Goal: Transaction & Acquisition: Download file/media

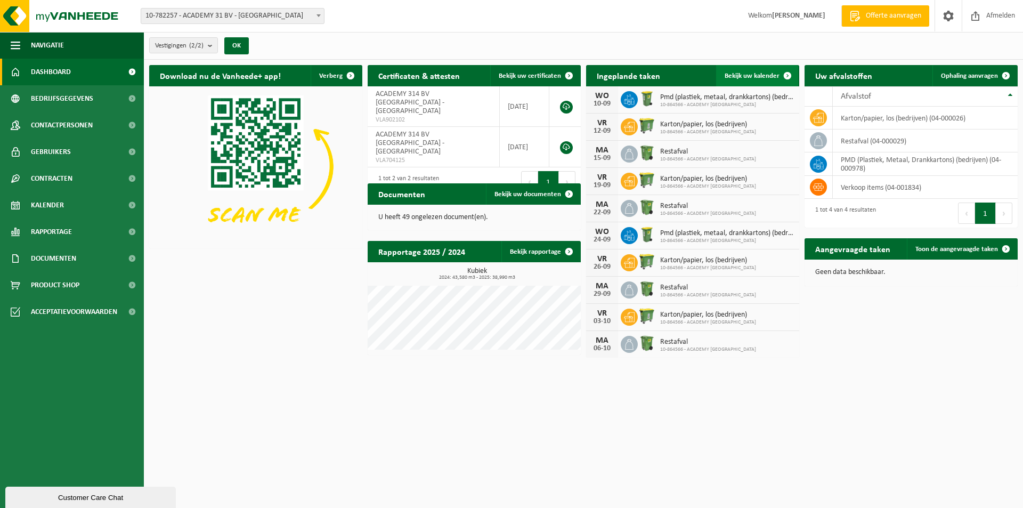
click at [755, 76] on span "Bekijk uw kalender" at bounding box center [752, 75] width 55 height 7
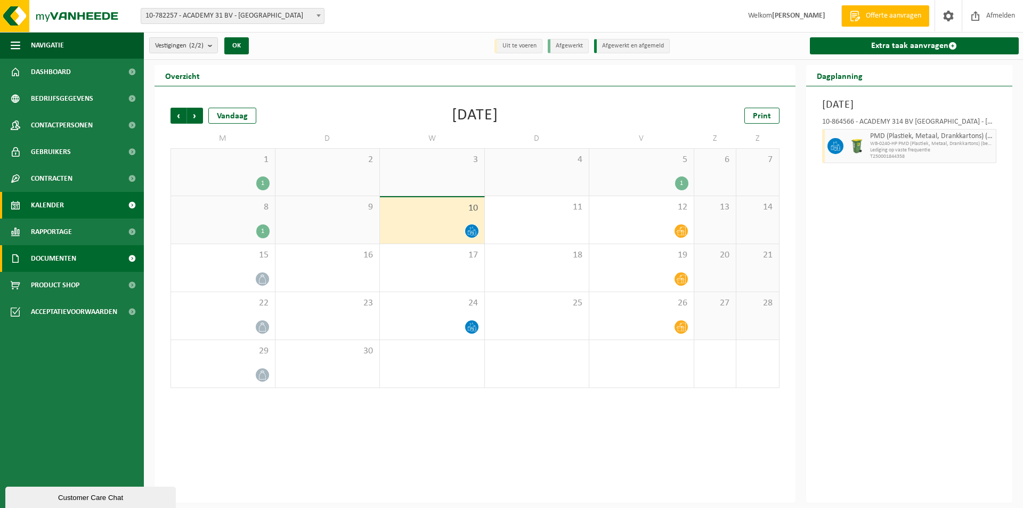
click at [36, 258] on span "Documenten" at bounding box center [53, 258] width 45 height 27
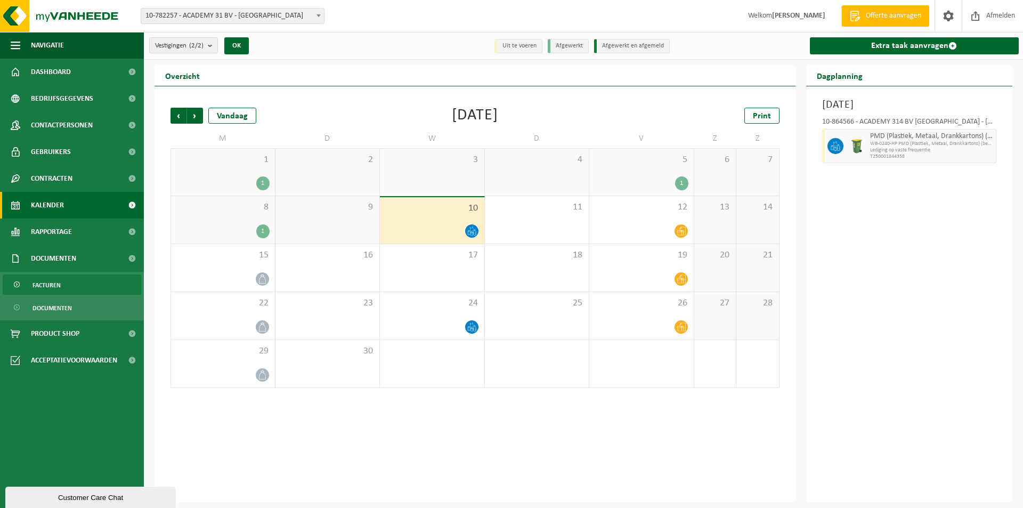
click at [36, 286] on span "Facturen" at bounding box center [47, 285] width 28 height 20
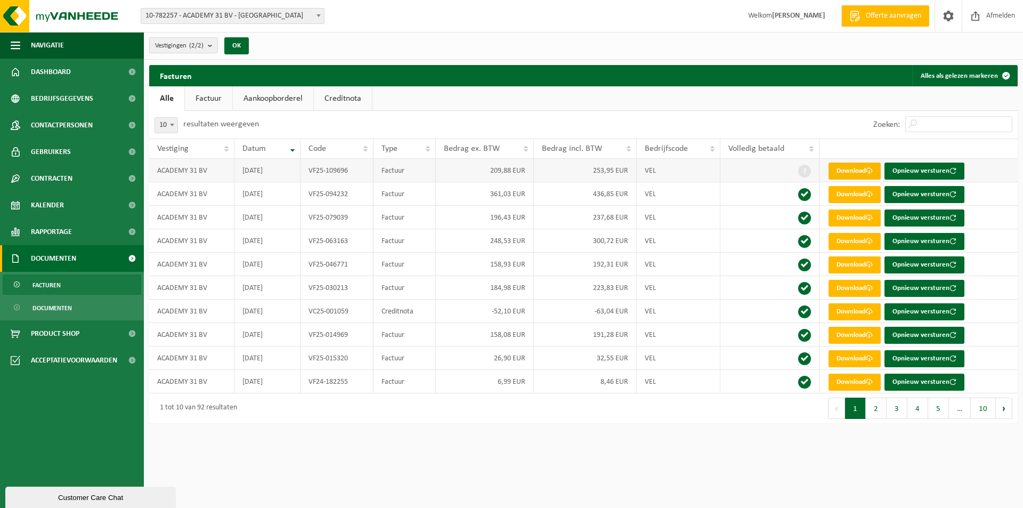
click at [844, 174] on link "Download" at bounding box center [855, 171] width 52 height 17
click at [42, 205] on span "Kalender" at bounding box center [47, 205] width 33 height 27
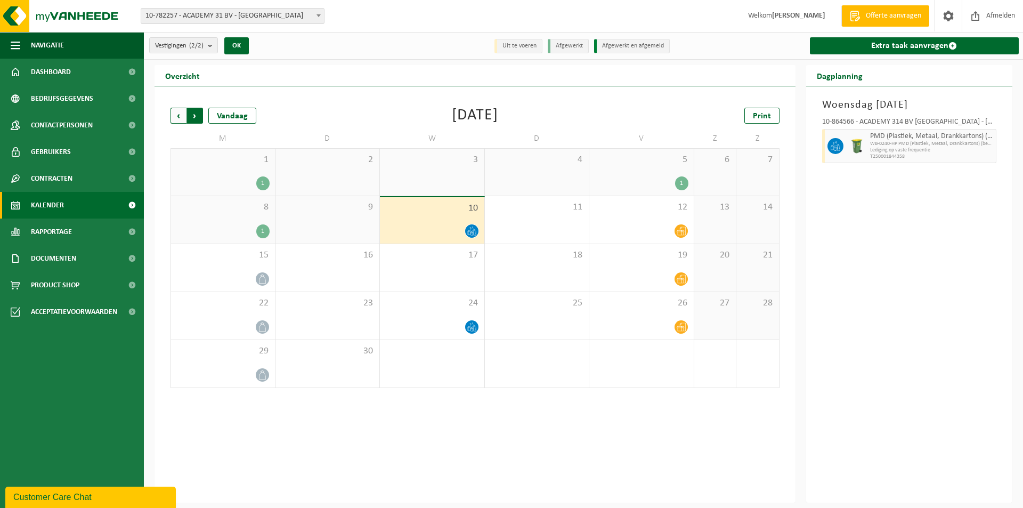
click at [172, 114] on span "Vorige" at bounding box center [179, 116] width 16 height 16
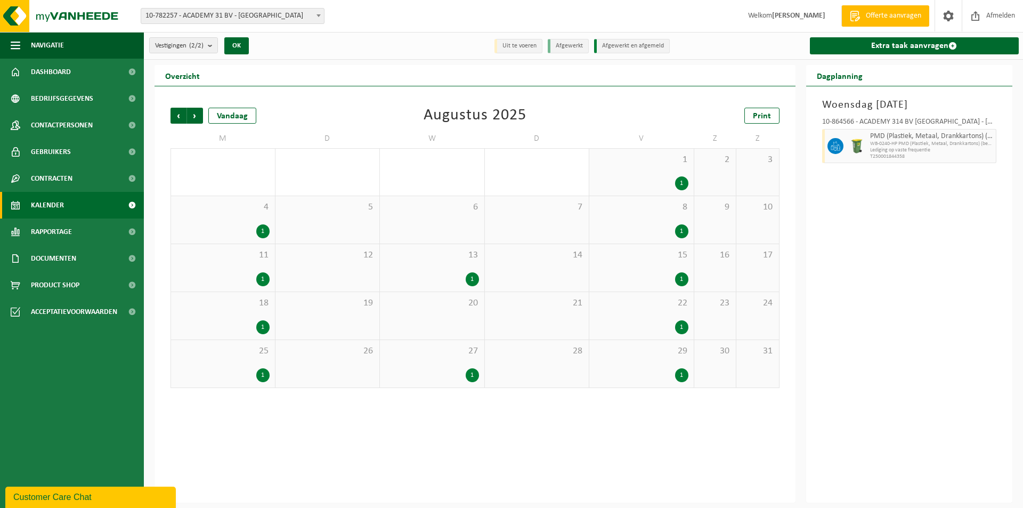
click at [172, 114] on span "Vorige" at bounding box center [179, 116] width 16 height 16
click at [199, 118] on span "Volgende" at bounding box center [195, 116] width 16 height 16
click at [459, 288] on div "16 1" at bounding box center [432, 267] width 104 height 47
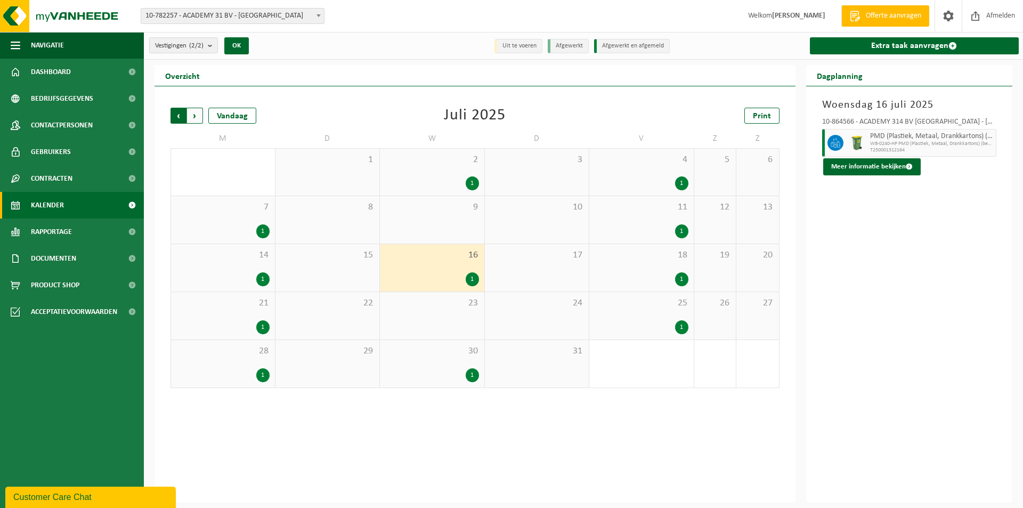
click at [200, 114] on span "Volgende" at bounding box center [195, 116] width 16 height 16
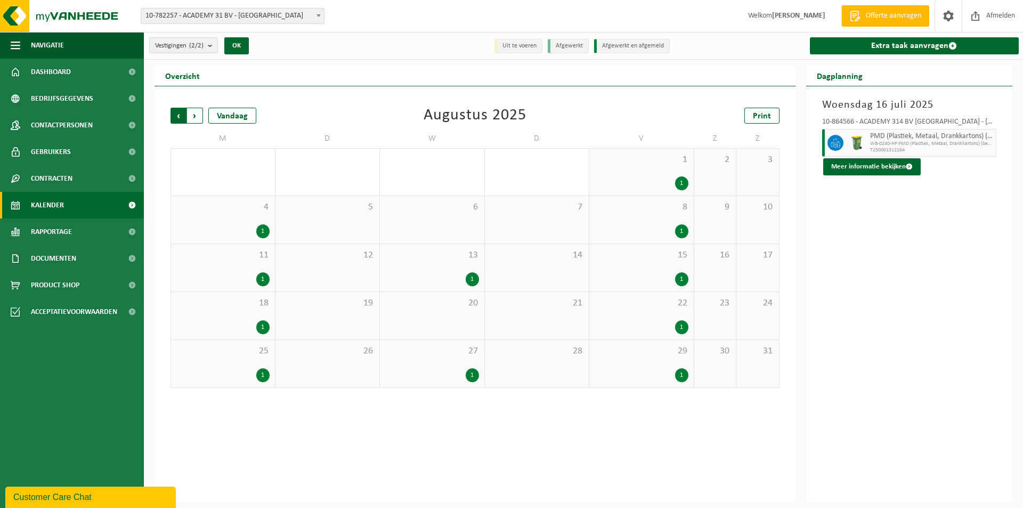
click at [199, 117] on span "Volgende" at bounding box center [195, 116] width 16 height 16
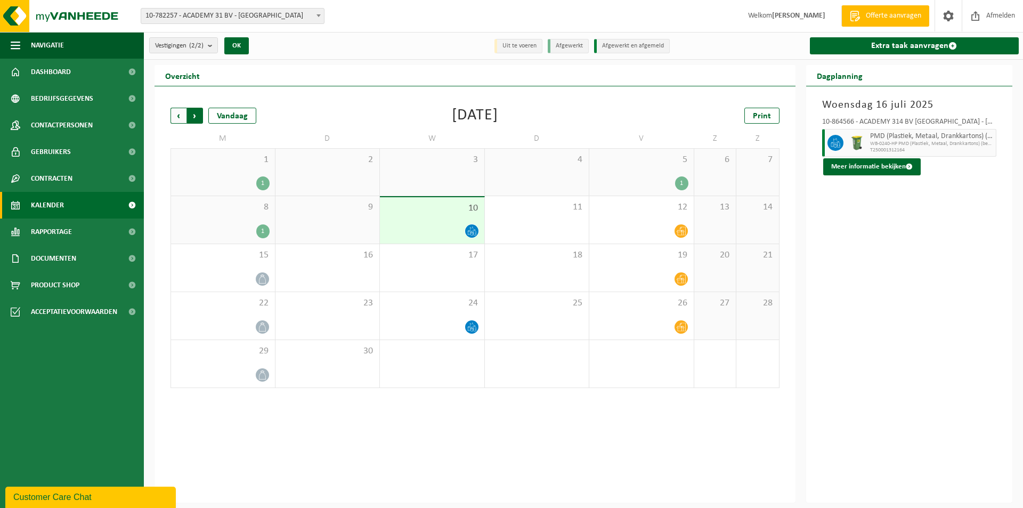
click at [178, 119] on span "Vorige" at bounding box center [179, 116] width 16 height 16
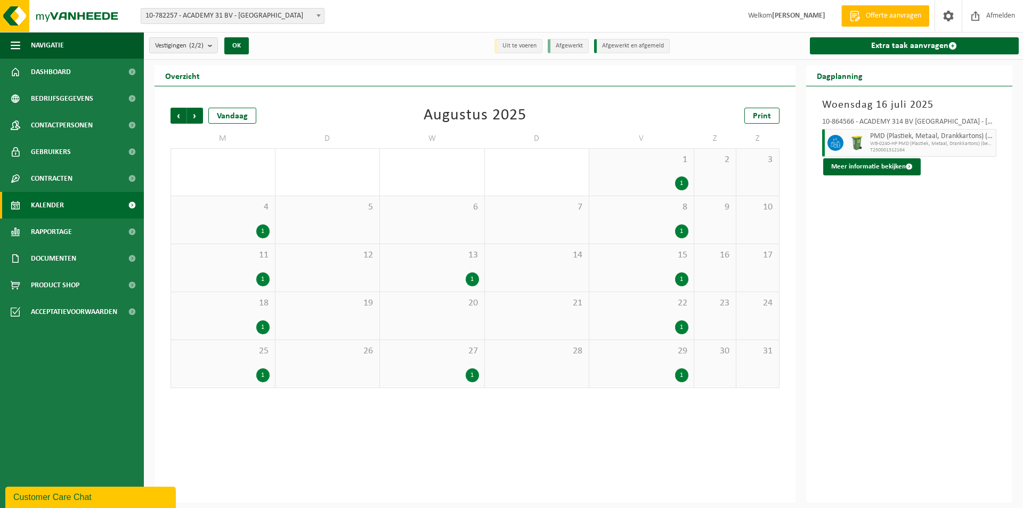
click at [178, 119] on span "Vorige" at bounding box center [179, 116] width 16 height 16
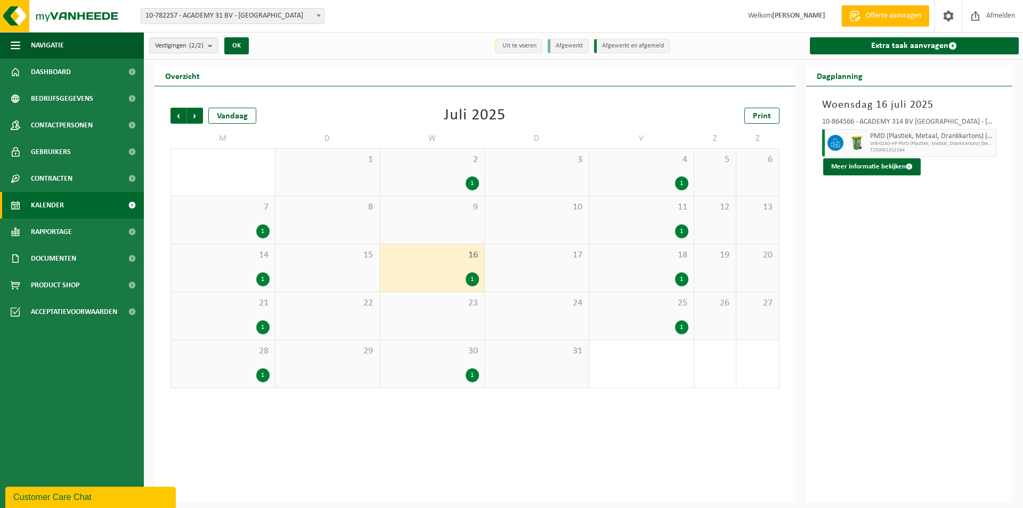
click at [178, 119] on span "Vorige" at bounding box center [179, 116] width 16 height 16
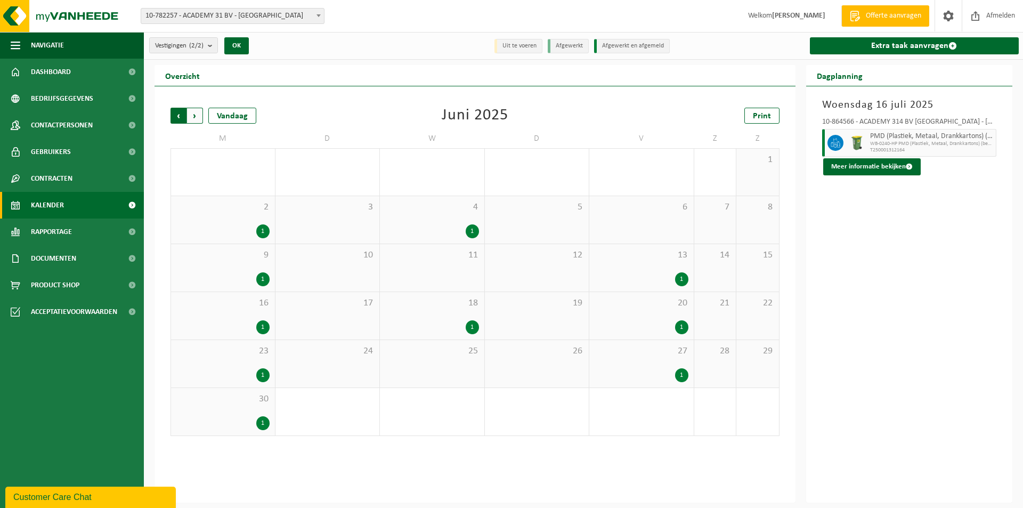
click at [200, 111] on span "Volgende" at bounding box center [195, 116] width 16 height 16
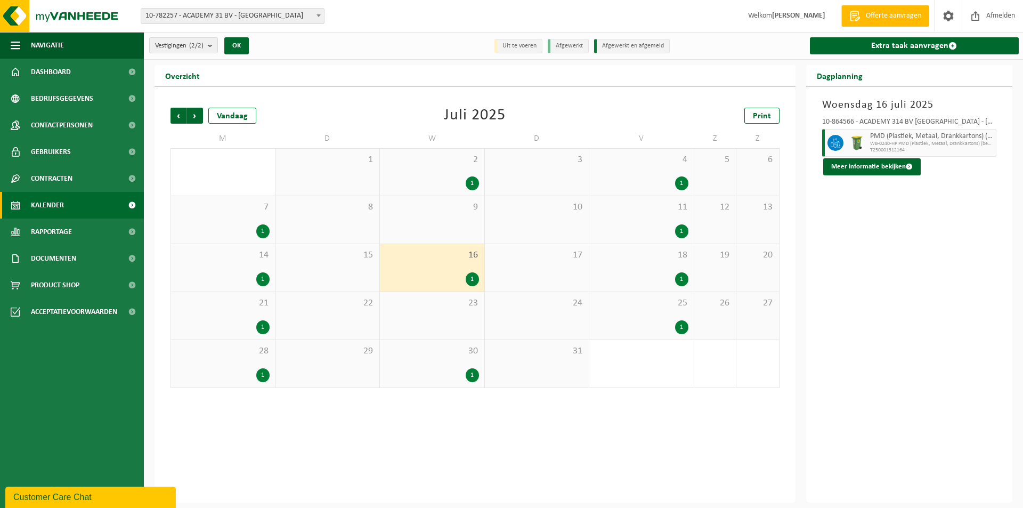
click at [245, 226] on div "1" at bounding box center [222, 231] width 93 height 14
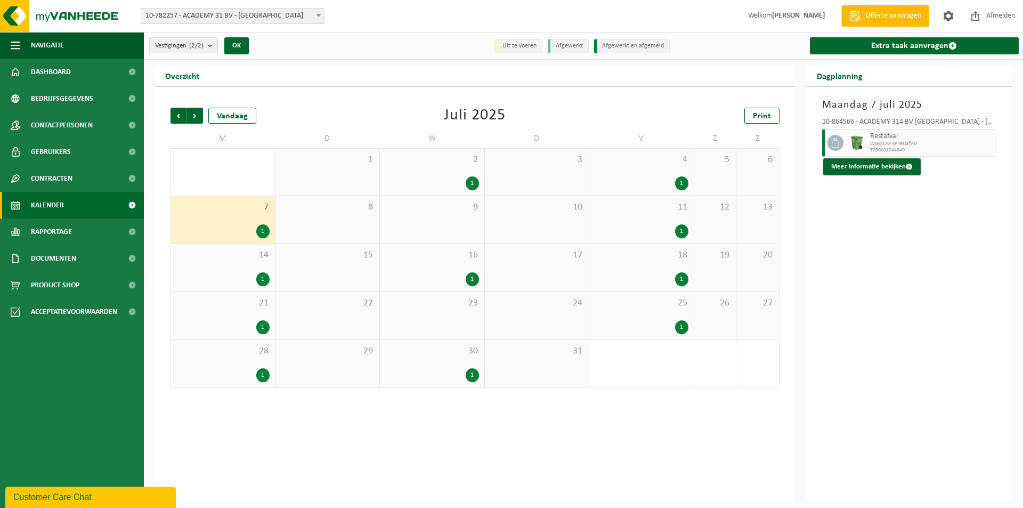
click at [254, 273] on div "1" at bounding box center [222, 279] width 93 height 14
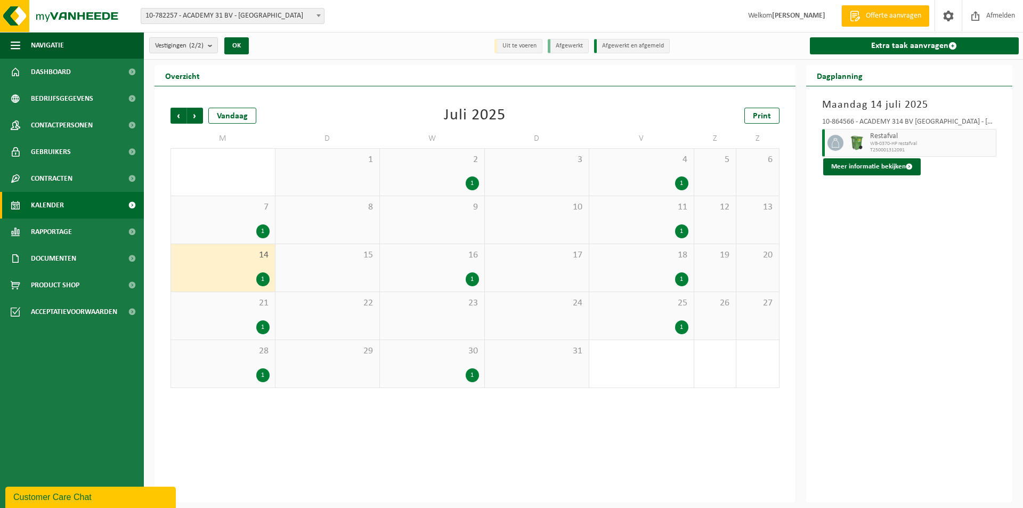
click at [252, 317] on div "21 1" at bounding box center [223, 315] width 104 height 47
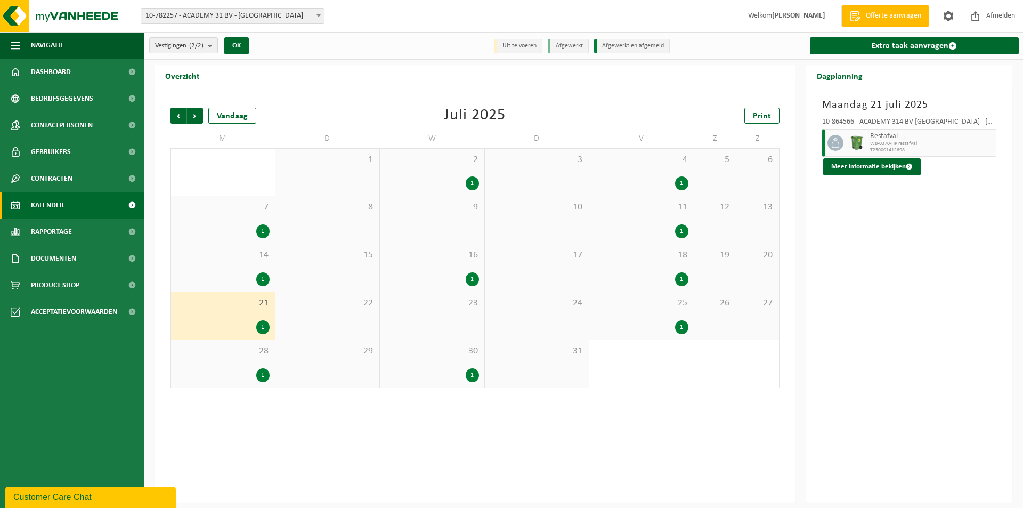
click at [255, 359] on div "28 1" at bounding box center [223, 363] width 104 height 47
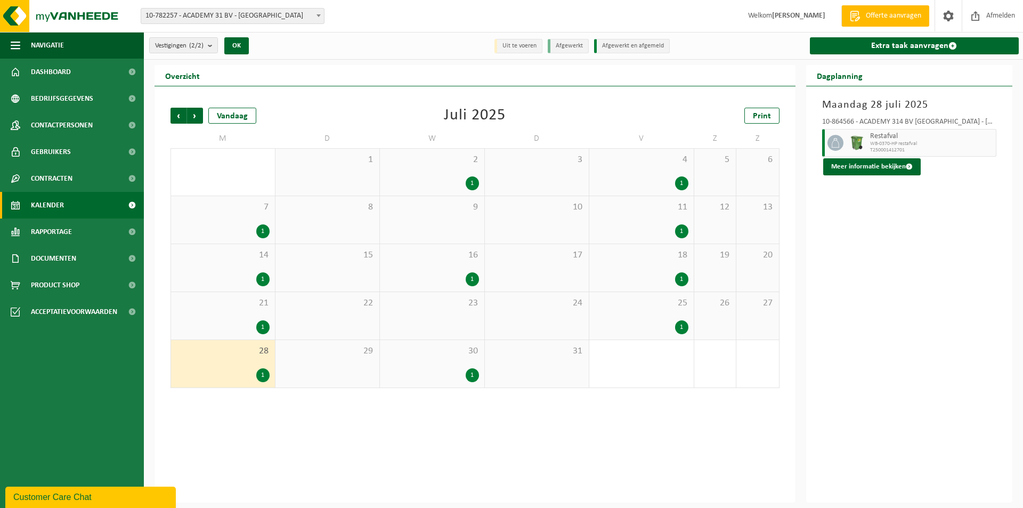
click at [471, 189] on div "1" at bounding box center [472, 183] width 13 height 14
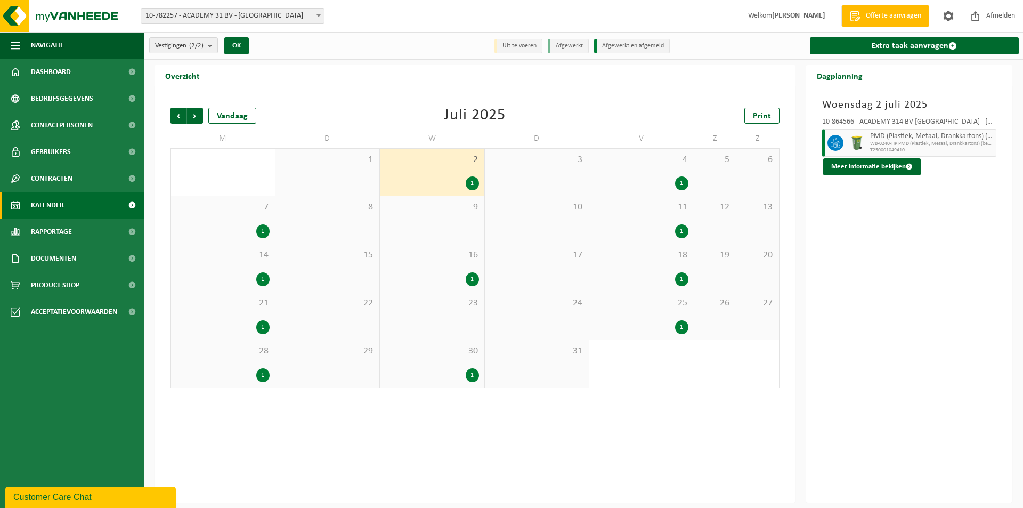
click at [414, 273] on div "1" at bounding box center [432, 279] width 94 height 14
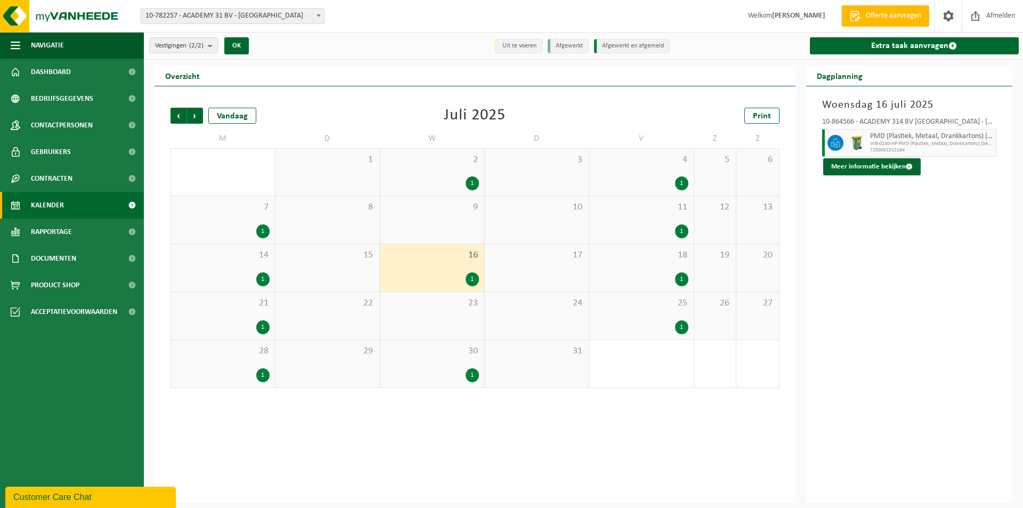
click at [439, 356] on div "30 1" at bounding box center [432, 363] width 104 height 47
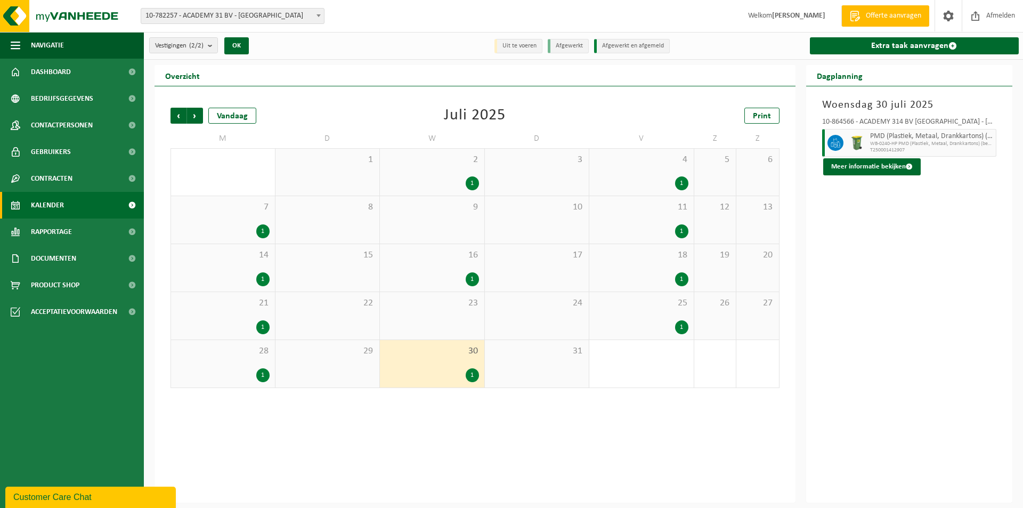
click at [673, 170] on div "4 1" at bounding box center [641, 172] width 104 height 47
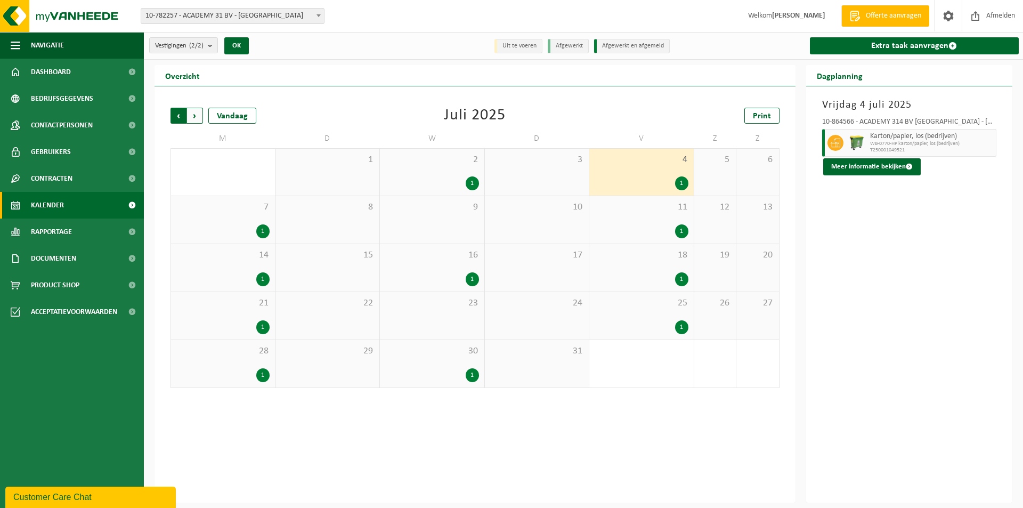
click at [193, 116] on span "Volgende" at bounding box center [195, 116] width 16 height 16
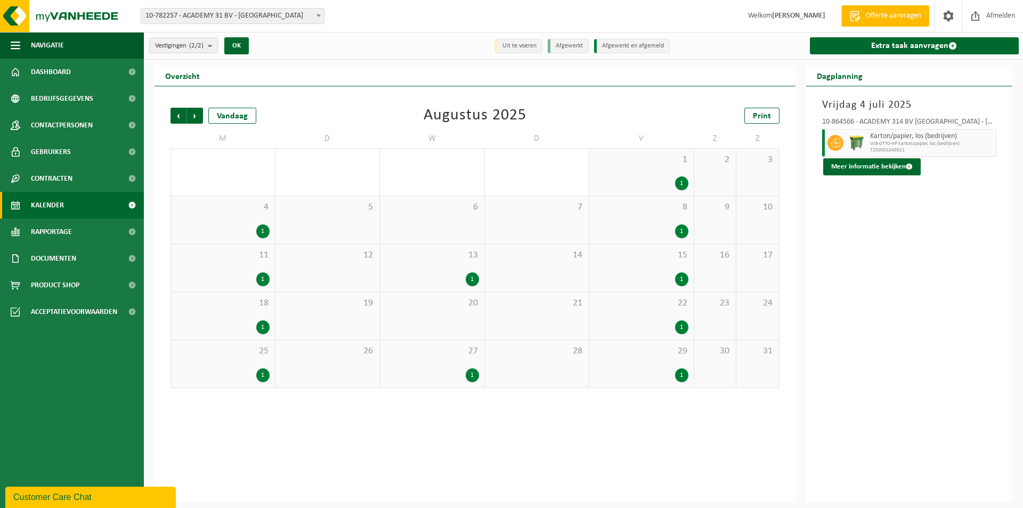
click at [193, 116] on span "Volgende" at bounding box center [195, 116] width 16 height 16
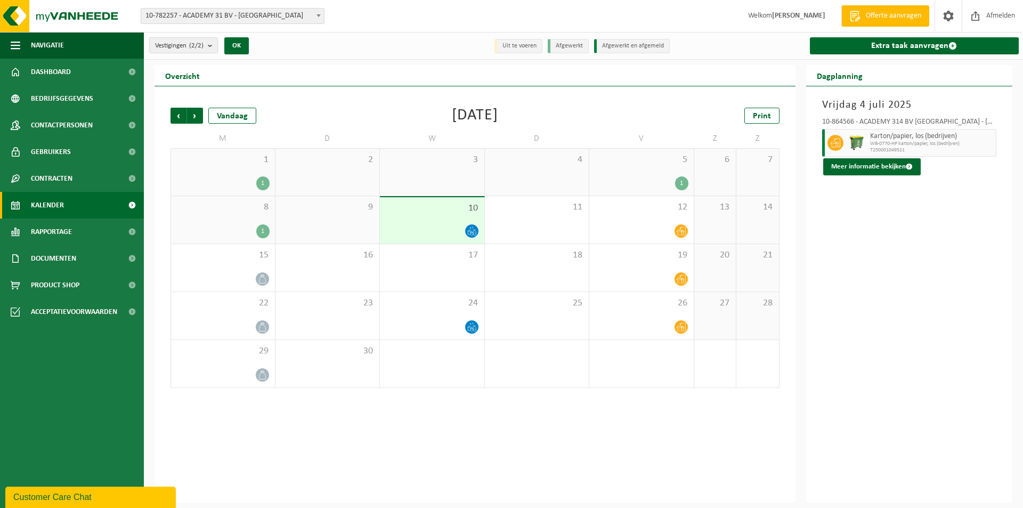
click at [262, 230] on div "1" at bounding box center [262, 231] width 13 height 14
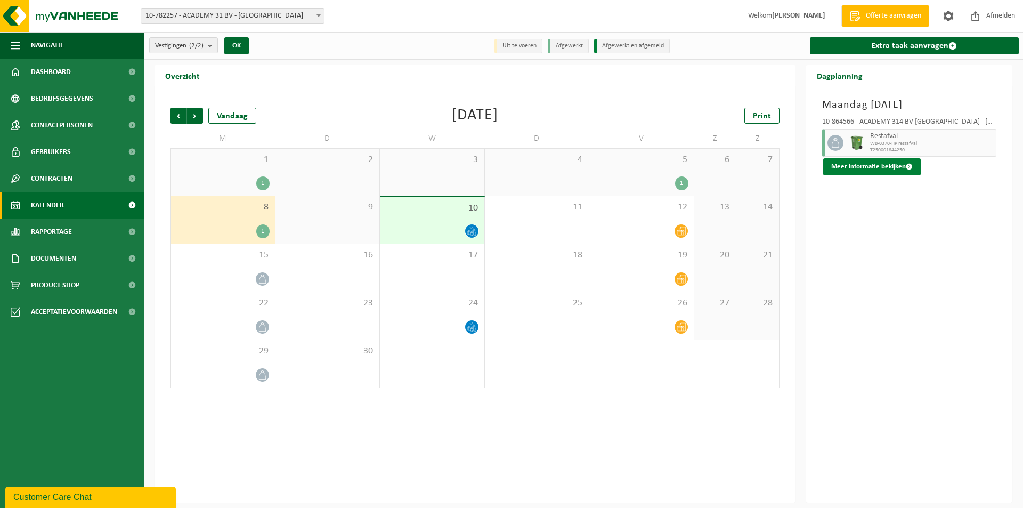
click at [895, 164] on button "Meer informatie bekijken" at bounding box center [872, 166] width 98 height 17
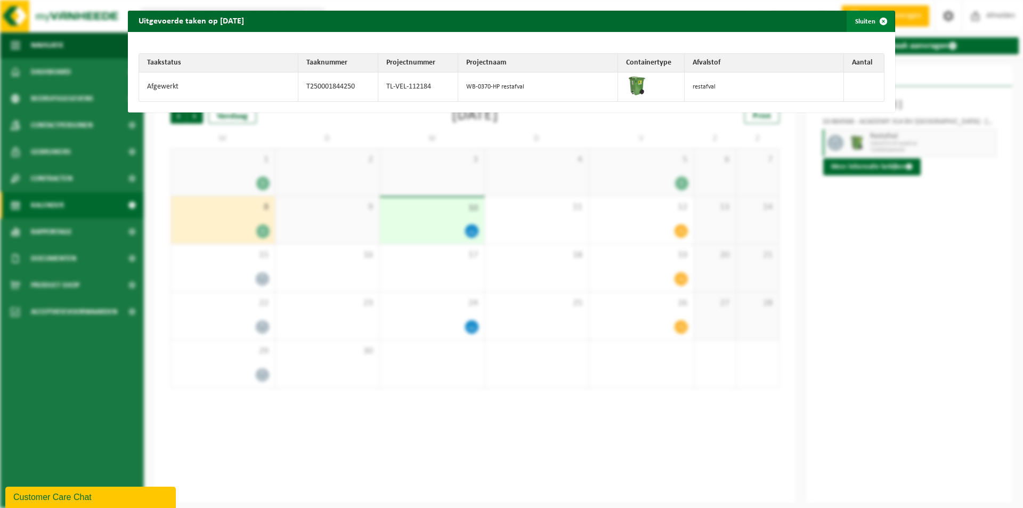
click at [875, 18] on span "button" at bounding box center [883, 21] width 21 height 21
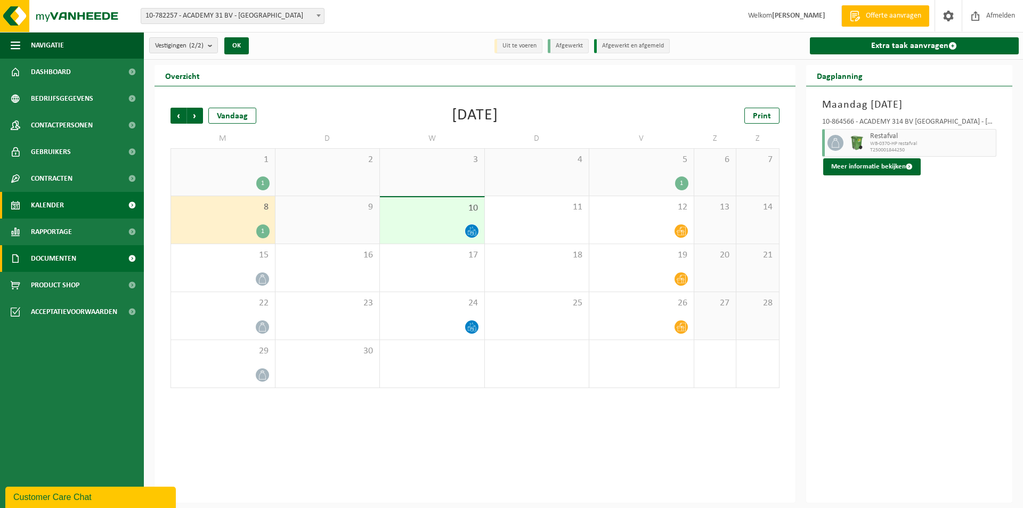
click at [39, 253] on span "Documenten" at bounding box center [53, 258] width 45 height 27
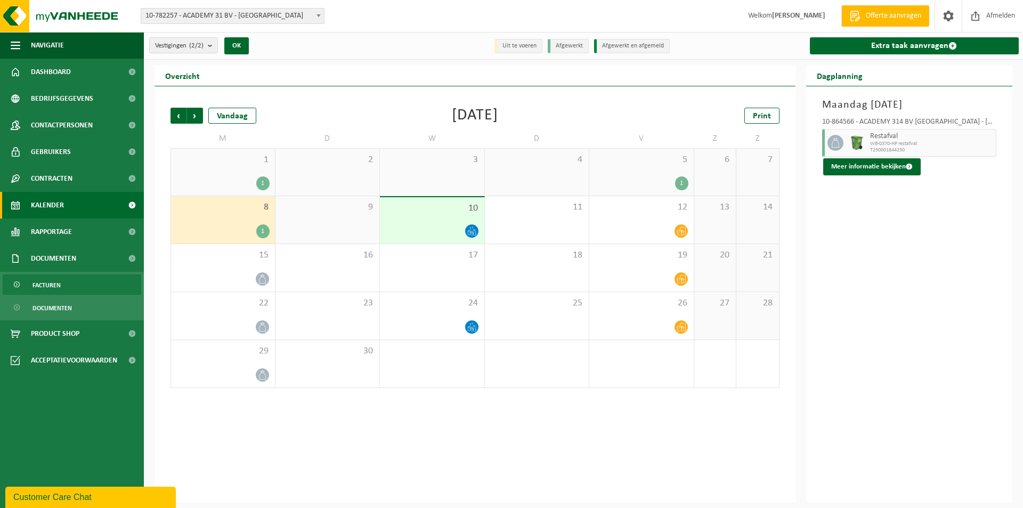
click at [68, 284] on link "Facturen" at bounding box center [72, 284] width 139 height 20
